Goal: Information Seeking & Learning: Learn about a topic

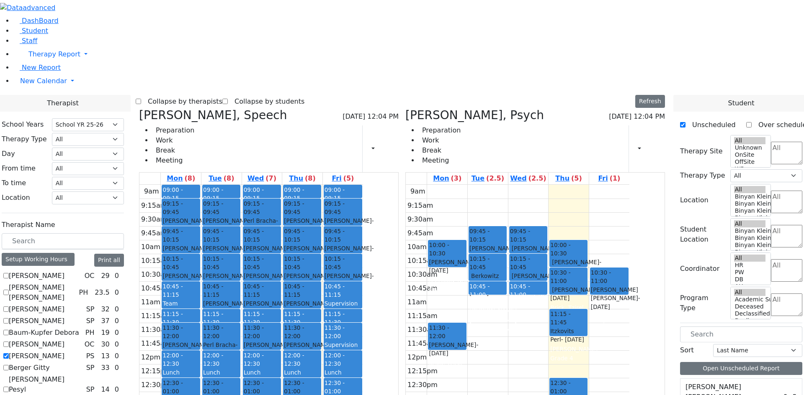
select select "212"
drag, startPoint x: 33, startPoint y: 62, endPoint x: 43, endPoint y: 61, distance: 9.2
click at [33, 35] on span "Student" at bounding box center [35, 31] width 26 height 8
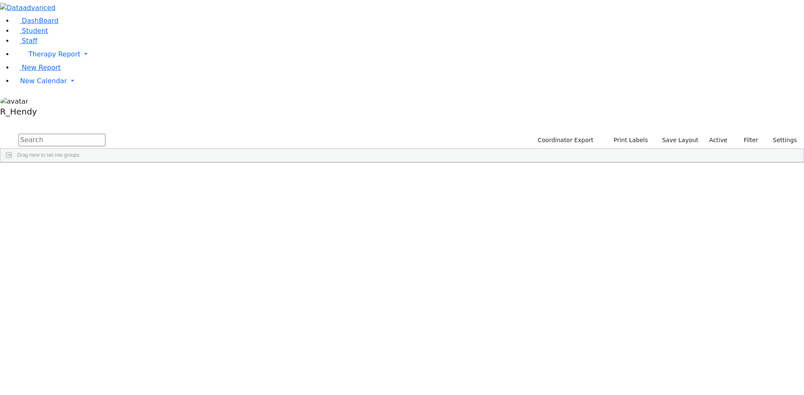
click at [105, 134] on input "text" at bounding box center [61, 140] width 87 height 13
type input "perr"
click at [159, 200] on div "Perry" at bounding box center [133, 206] width 53 height 12
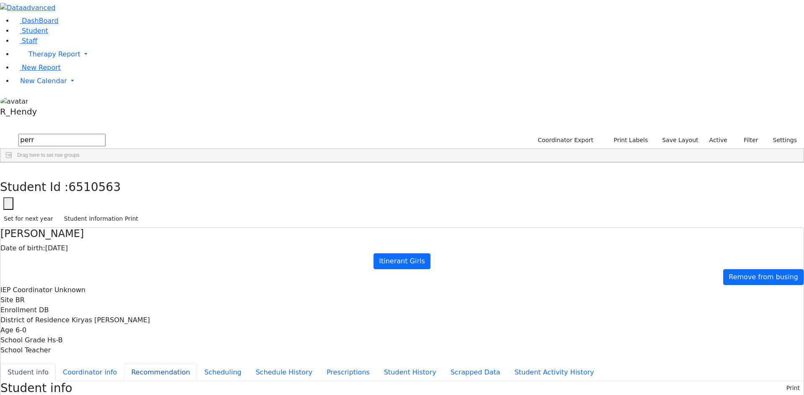
click at [197, 364] on button "Recommendation" at bounding box center [160, 373] width 73 height 18
checkbox input "true"
click at [205, 364] on button "Scheduling" at bounding box center [222, 373] width 51 height 18
click at [12, 163] on button "button" at bounding box center [6, 172] width 12 height 18
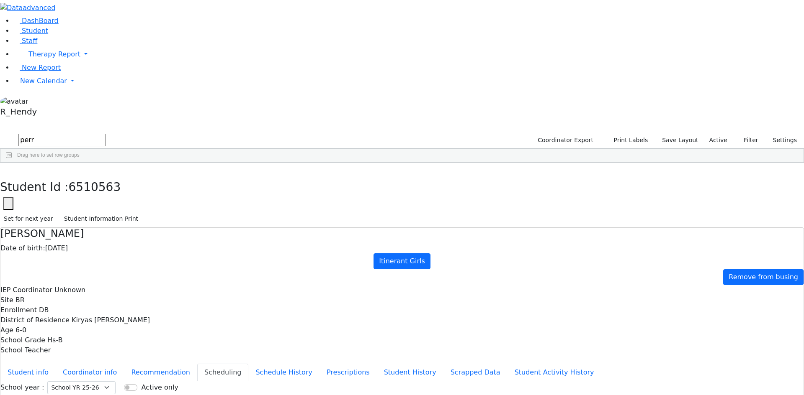
drag, startPoint x: 135, startPoint y: 31, endPoint x: 82, endPoint y: 30, distance: 52.7
click at [82, 30] on div "DashBoard Student Staff Therapy Report Student Old Calendar Report" at bounding box center [402, 241] width 804 height 483
type input "sam"
click at [105, 246] on div "[PERSON_NAME]" at bounding box center [77, 252] width 53 height 12
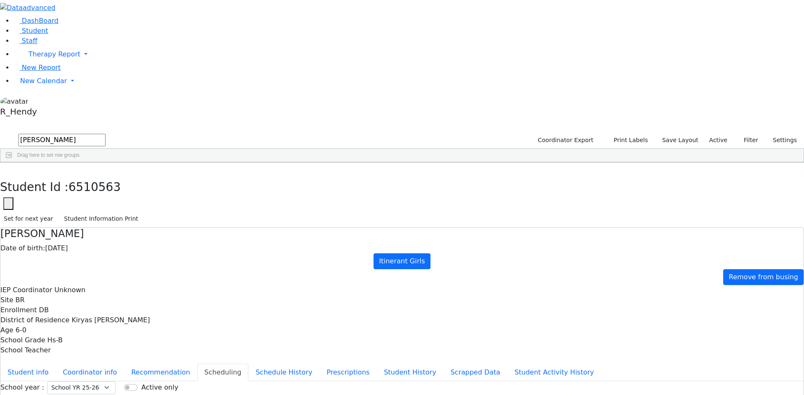
click at [105, 246] on div "[PERSON_NAME]" at bounding box center [77, 252] width 53 height 12
click at [56, 364] on button "Student info" at bounding box center [27, 373] width 55 height 18
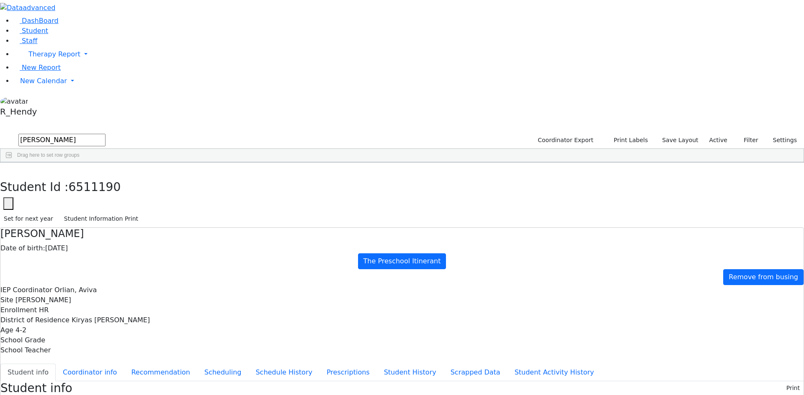
scroll to position [1, 0]
click at [8, 169] on icon "button" at bounding box center [6, 171] width 5 height 5
click at [158, 235] on div "Liba F." at bounding box center [131, 241] width 53 height 12
click at [264, 246] on div "Orlian, Aviva" at bounding box center [237, 252] width 53 height 12
drag, startPoint x: 202, startPoint y: 311, endPoint x: 205, endPoint y: 280, distance: 31.1
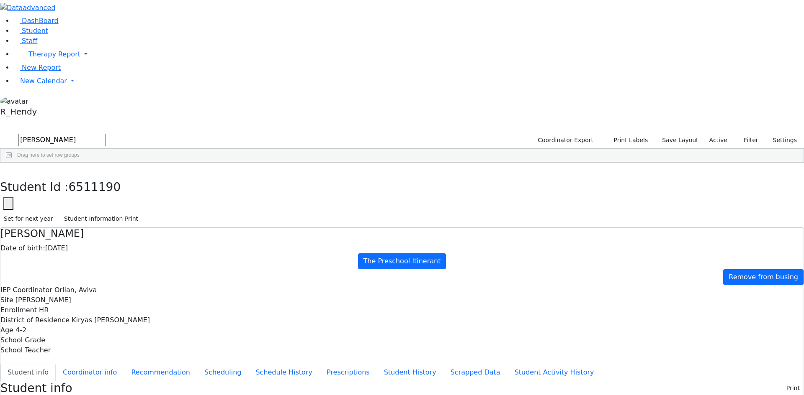
click at [203, 310] on div "6511340 Horowitz Samuel 03/12/2021 Unknown AH The Preschool Itinerant Kiryas Jo…" at bounding box center [397, 275] width 794 height 199
click at [48, 35] on link "Student" at bounding box center [30, 31] width 35 height 8
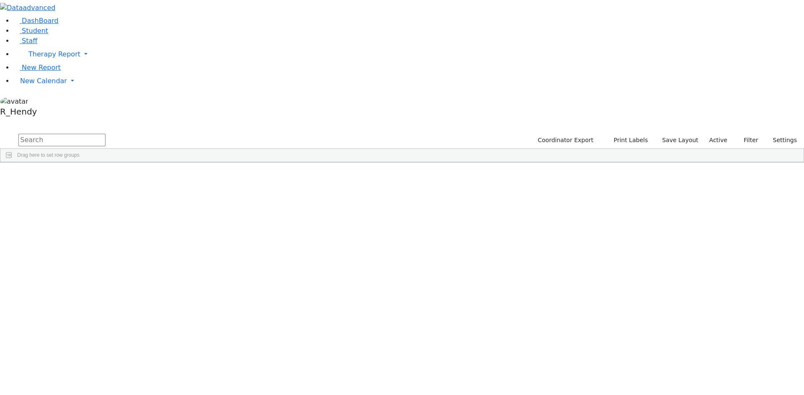
scroll to position [274, 0]
click at [796, 181] on span "Columns" at bounding box center [799, 191] width 6 height 20
click at [714, 266] on input "Enrollment column toggle visibility (visible)" at bounding box center [717, 269] width 7 height 7
click at [714, 266] on input "Enrollment column toggle visibility (hidden)" at bounding box center [717, 269] width 7 height 7
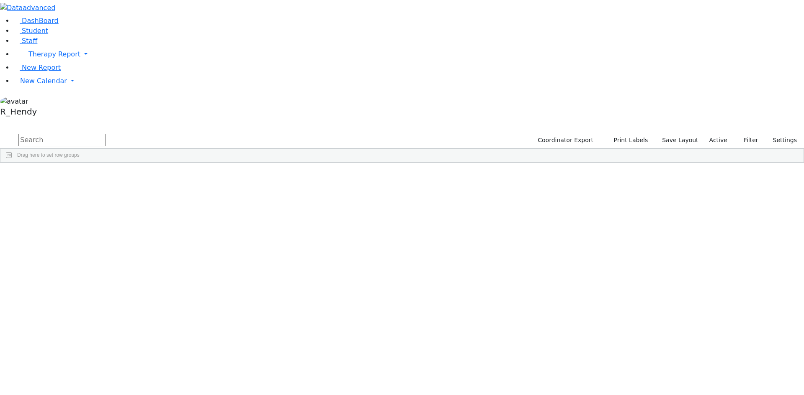
checkbox input "true"
click at [796, 181] on span "Columns" at bounding box center [799, 191] width 6 height 20
click at [796, 208] on span "button" at bounding box center [799, 211] width 7 height 7
click at [721, 290] on span "Enrollment" at bounding box center [757, 293] width 72 height 6
click at [714, 342] on input "checkbox" at bounding box center [717, 345] width 7 height 7
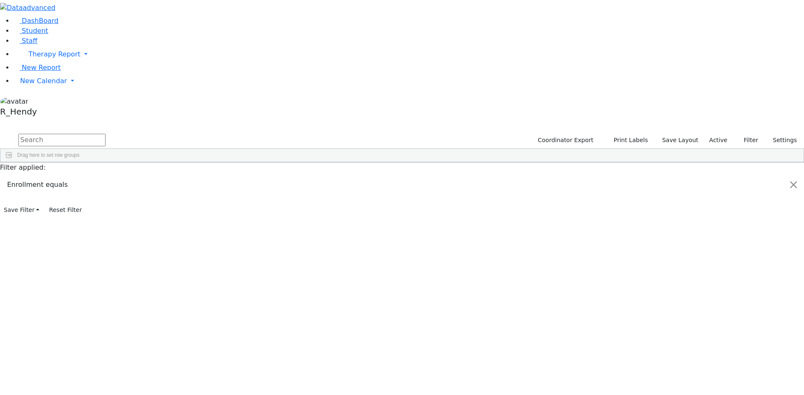
click at [714, 382] on input "checkbox" at bounding box center [717, 385] width 7 height 7
click at [603, 258] on div "0" at bounding box center [580, 264] width 46 height 12
click at [796, 216] on span "Filters" at bounding box center [799, 223] width 6 height 14
click at [159, 211] on div "[PERSON_NAME]" at bounding box center [133, 217] width 53 height 12
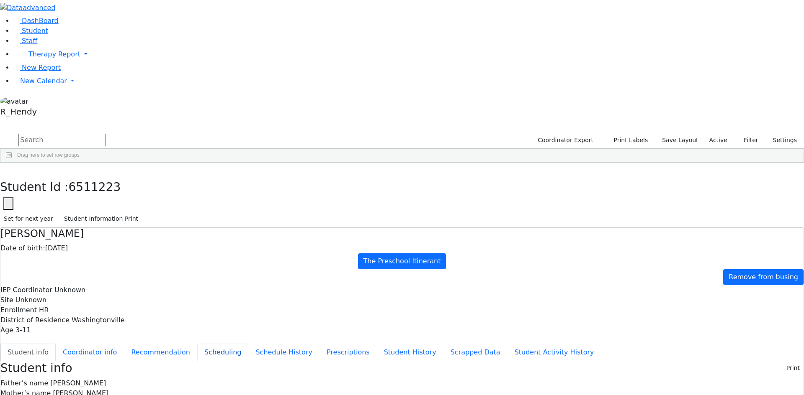
click at [202, 344] on button "Scheduling" at bounding box center [222, 353] width 51 height 18
drag, startPoint x: 598, startPoint y: 227, endPoint x: 557, endPoint y: 218, distance: 42.1
click at [56, 344] on button "Student info" at bounding box center [27, 353] width 55 height 18
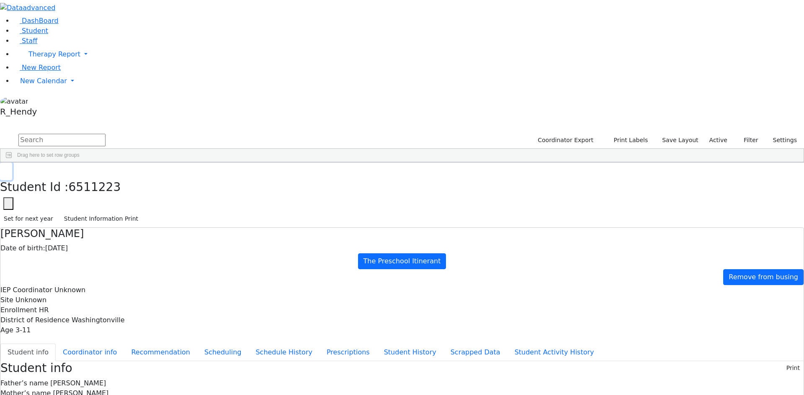
click at [12, 163] on button "button" at bounding box center [6, 172] width 12 height 18
click at [107, 211] on div "Bleich" at bounding box center [80, 217] width 53 height 12
click at [476, 211] on div "[PERSON_NAME]" at bounding box center [449, 217] width 53 height 12
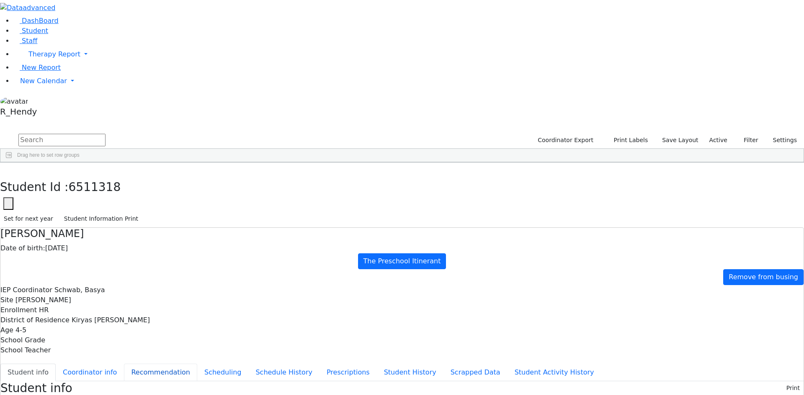
click at [197, 364] on button "Recommendation" at bounding box center [160, 373] width 73 height 18
checkbox input "true"
click at [200, 364] on button "Scheduling" at bounding box center [222, 373] width 51 height 18
click at [12, 163] on button "button" at bounding box center [6, 172] width 12 height 18
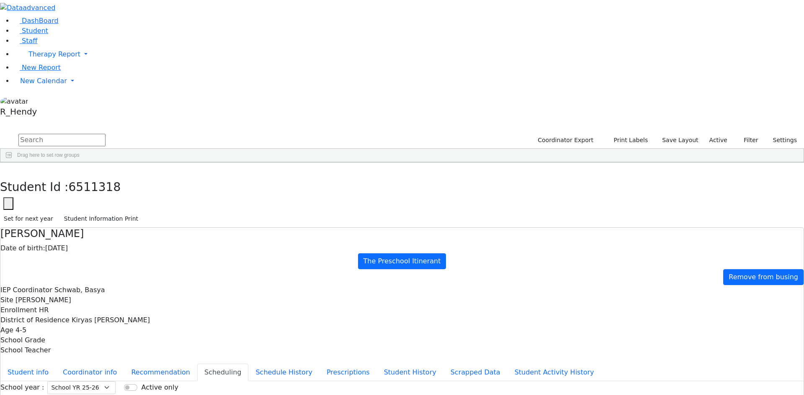
scroll to position [87, 0]
click at [107, 393] on div "[PERSON_NAME]" at bounding box center [80, 399] width 53 height 12
click at [159, 393] on div "Mashy" at bounding box center [133, 399] width 53 height 12
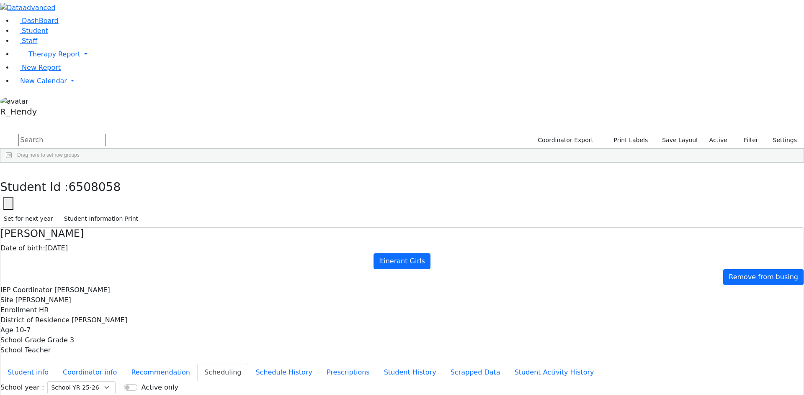
click at [142, 213] on button "Student Information Print" at bounding box center [101, 219] width 82 height 13
click at [12, 163] on button "button" at bounding box center [6, 172] width 12 height 18
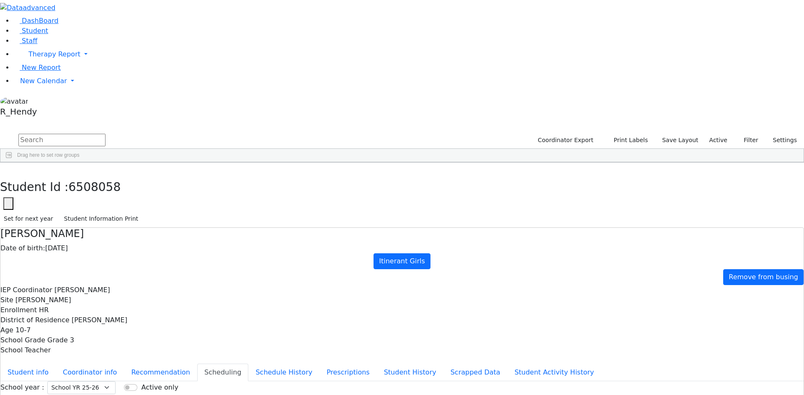
click at [107, 375] on div "[PERSON_NAME]" at bounding box center [80, 381] width 53 height 12
click at [159, 375] on div "[PERSON_NAME]" at bounding box center [133, 381] width 53 height 12
click at [12, 163] on button "button" at bounding box center [6, 172] width 12 height 18
drag, startPoint x: 147, startPoint y: 36, endPoint x: 139, endPoint y: 35, distance: 8.8
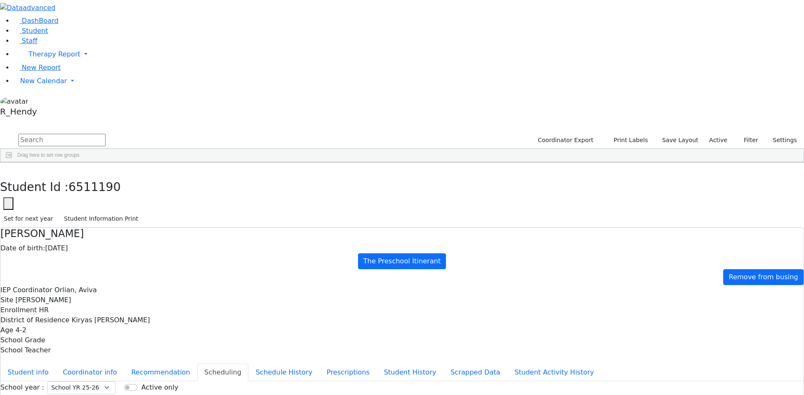
click at [105, 134] on input "text" at bounding box center [61, 140] width 87 height 13
click at [796, 216] on span "Filters" at bounding box center [799, 223] width 6 height 14
click at [714, 342] on div "(Select All)" at bounding box center [731, 345] width 34 height 7
click at [714, 342] on input "checkbox" at bounding box center [717, 345] width 7 height 7
click at [796, 216] on span "Filters" at bounding box center [799, 223] width 6 height 14
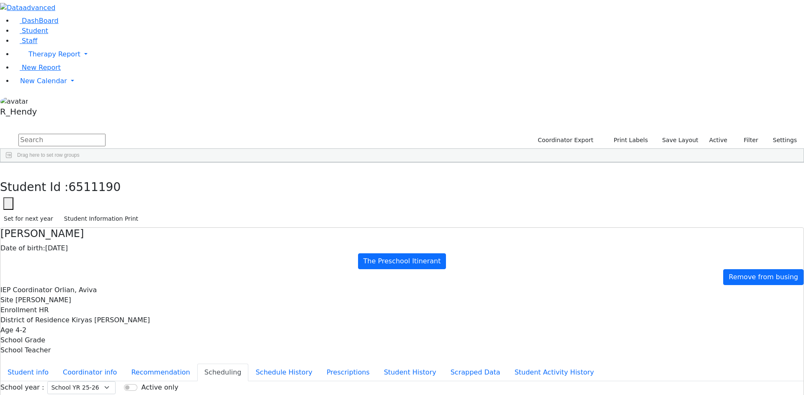
click at [105, 134] on input "text" at bounding box center [61, 140] width 87 height 13
type input "[PERSON_NAME]"
click at [159, 200] on div "Freidy" at bounding box center [133, 206] width 53 height 12
click at [56, 364] on button "Student info" at bounding box center [27, 373] width 55 height 18
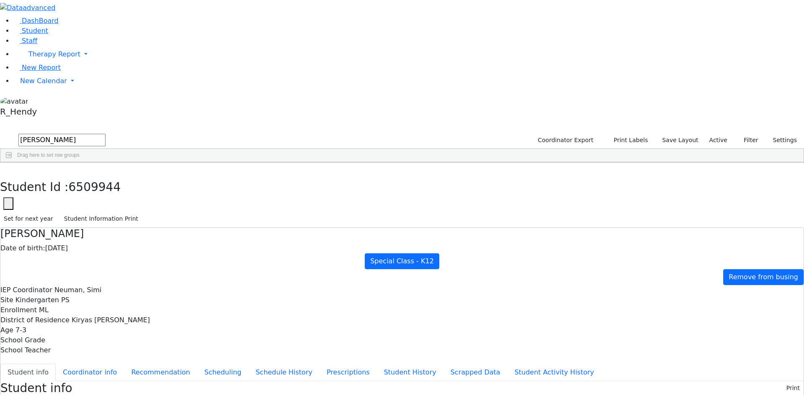
scroll to position [10, 0]
